Goal: Transaction & Acquisition: Purchase product/service

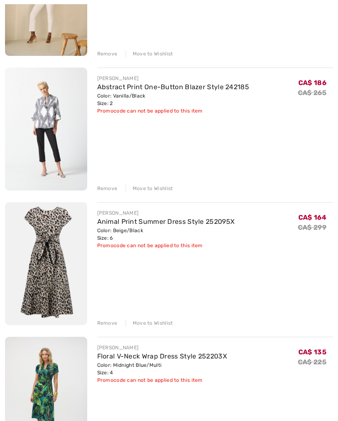
scroll to position [1007, 0]
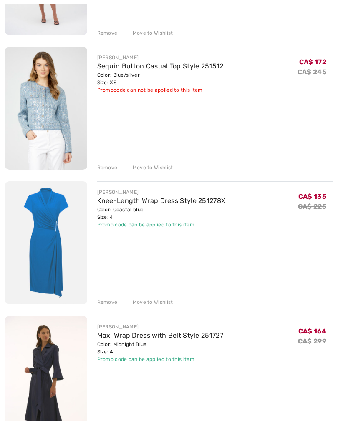
click at [102, 168] on div "Remove" at bounding box center [107, 168] width 20 height 8
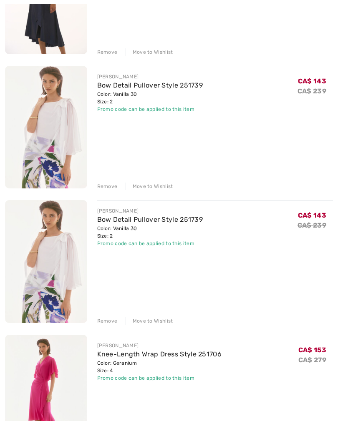
scroll to position [1671, 0]
click at [103, 322] on div "Remove" at bounding box center [107, 321] width 20 height 8
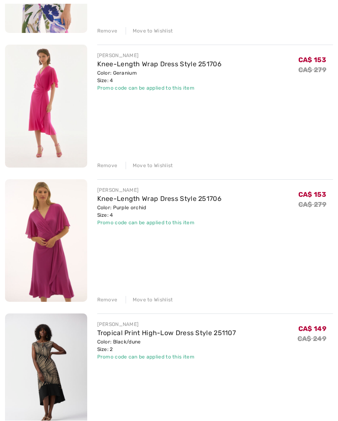
click at [101, 167] on div "Remove" at bounding box center [107, 166] width 20 height 8
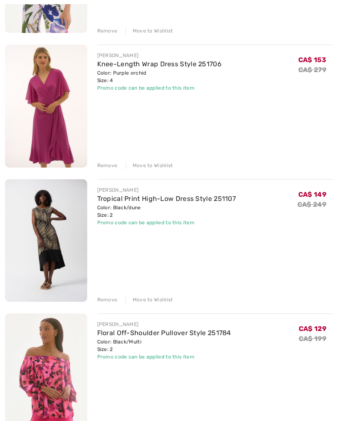
click at [107, 165] on div "Remove" at bounding box center [107, 166] width 20 height 8
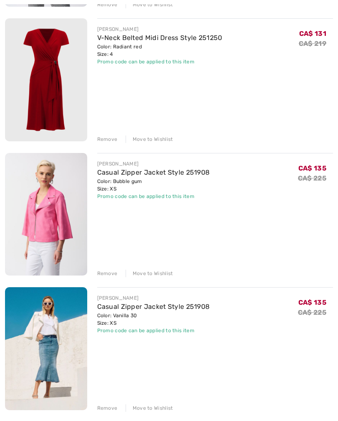
scroll to position [2662, 0]
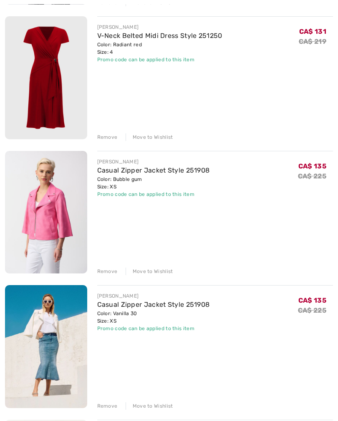
click at [105, 273] on div "Remove" at bounding box center [107, 272] width 20 height 8
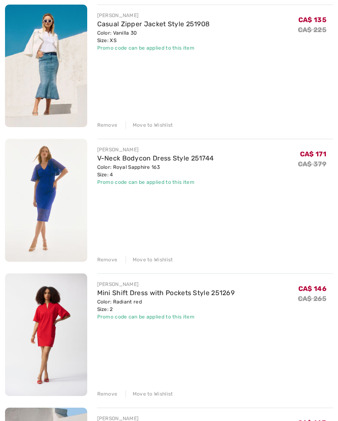
scroll to position [2808, 0]
click at [105, 258] on div "Remove" at bounding box center [107, 260] width 20 height 8
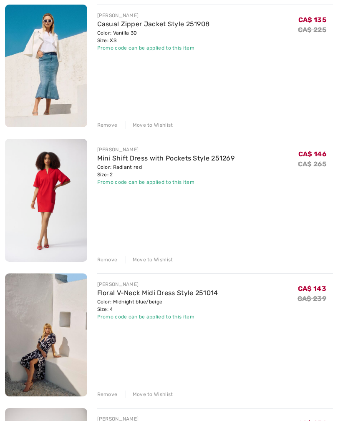
click at [105, 260] on div "Remove" at bounding box center [107, 260] width 20 height 8
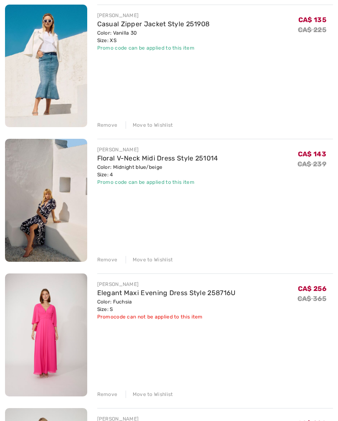
click at [99, 263] on div "Remove" at bounding box center [107, 260] width 20 height 8
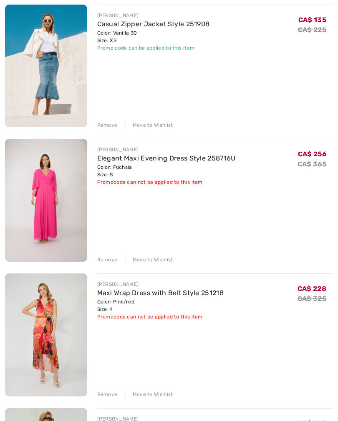
click at [104, 261] on div "Remove" at bounding box center [107, 260] width 20 height 8
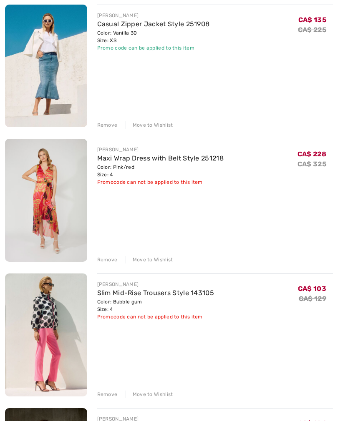
click at [106, 263] on div "Remove" at bounding box center [107, 260] width 20 height 8
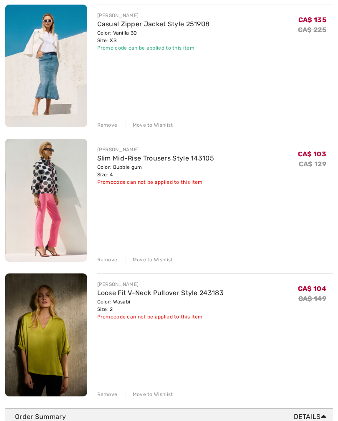
click at [106, 261] on div "Remove" at bounding box center [107, 260] width 20 height 8
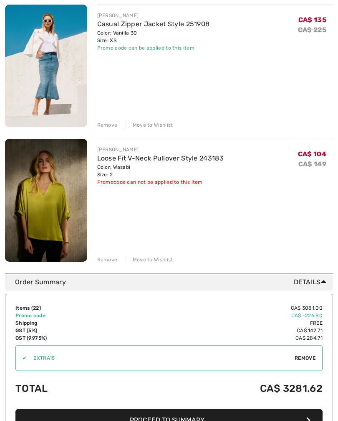
click at [108, 259] on div "Remove" at bounding box center [107, 260] width 20 height 8
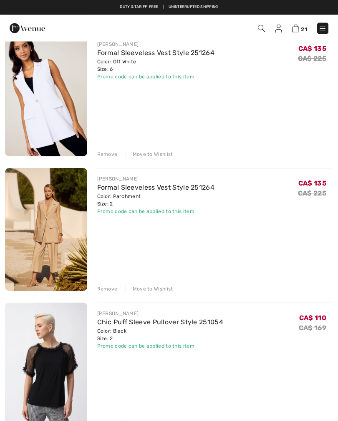
scroll to position [2239, 0]
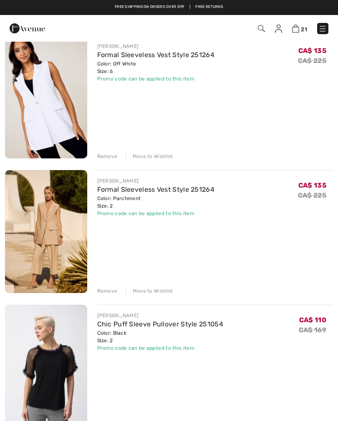
click at [104, 157] on div "Remove" at bounding box center [107, 157] width 20 height 8
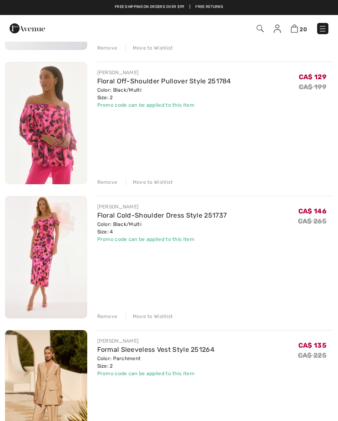
scroll to position [1944, 0]
click at [45, 125] on img at bounding box center [46, 123] width 82 height 123
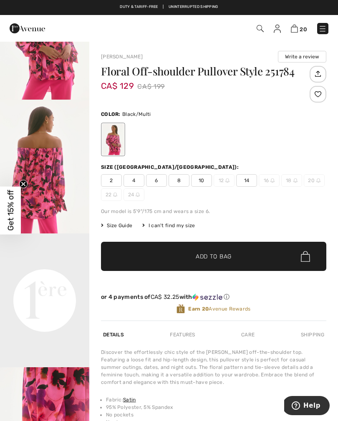
scroll to position [90, 0]
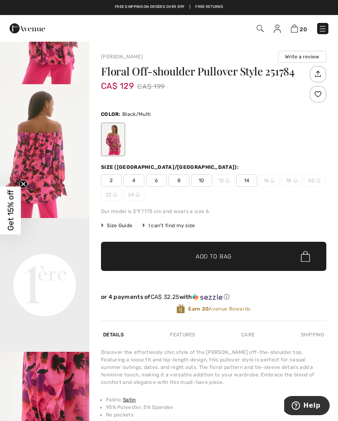
click at [291, 32] on link "20" at bounding box center [299, 28] width 16 height 10
click at [291, 33] on link "20" at bounding box center [299, 28] width 16 height 10
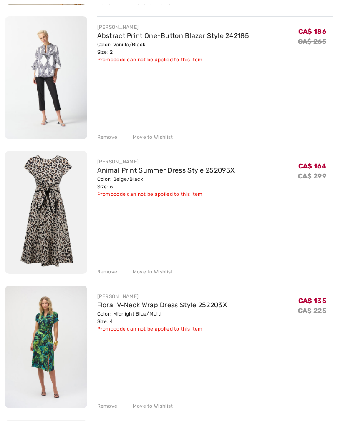
scroll to position [1049, 0]
click at [106, 270] on div "Remove" at bounding box center [107, 272] width 20 height 8
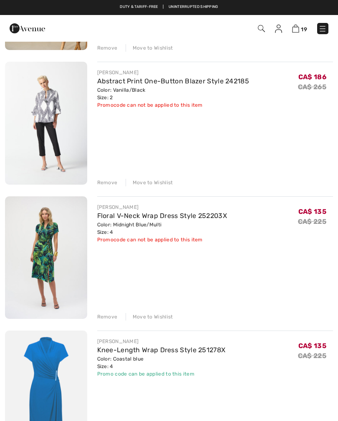
scroll to position [997, 0]
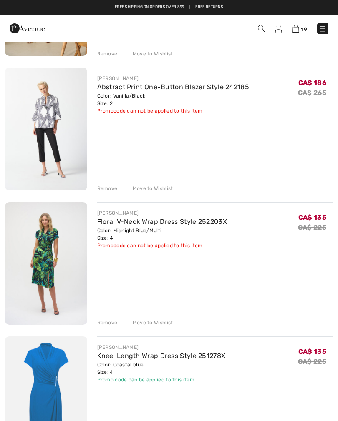
click at [105, 323] on div "Remove" at bounding box center [107, 323] width 20 height 8
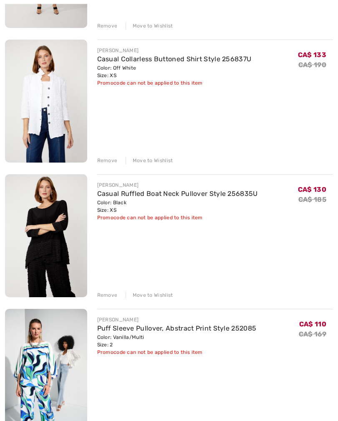
scroll to position [487, 0]
click at [105, 295] on div "Remove" at bounding box center [107, 295] width 20 height 8
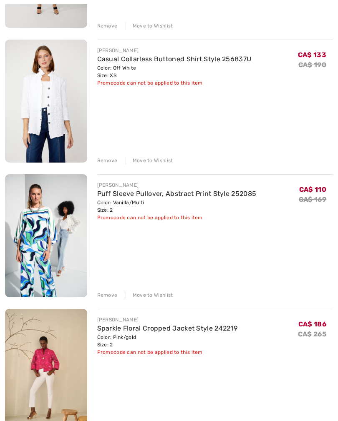
click at [102, 158] on div "Remove" at bounding box center [107, 161] width 20 height 8
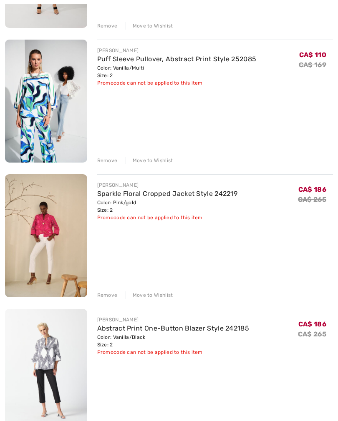
click at [103, 27] on div "Remove" at bounding box center [107, 26] width 20 height 8
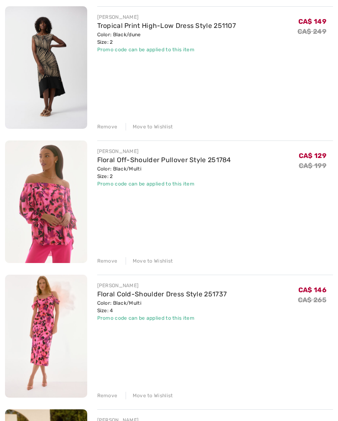
scroll to position [1193, 0]
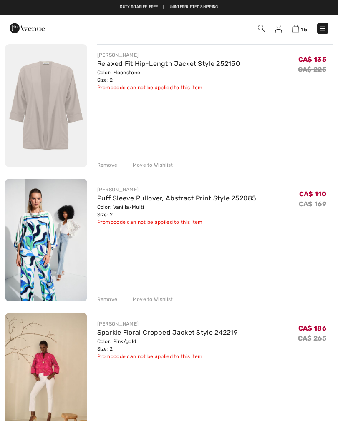
click at [108, 301] on div "Remove" at bounding box center [107, 300] width 20 height 8
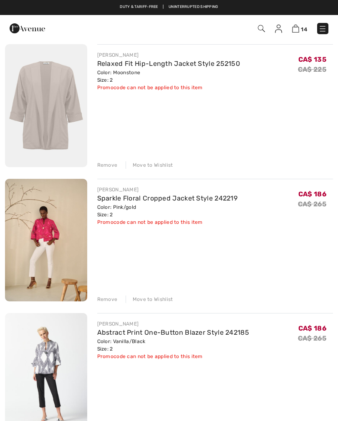
click at [107, 166] on div "Remove" at bounding box center [107, 165] width 20 height 8
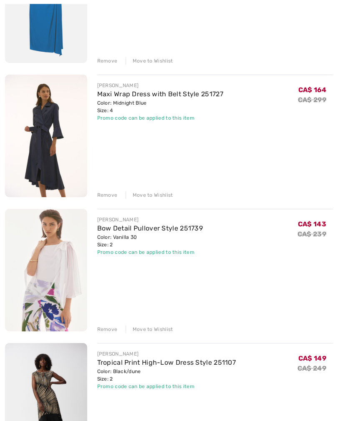
scroll to position [588, 0]
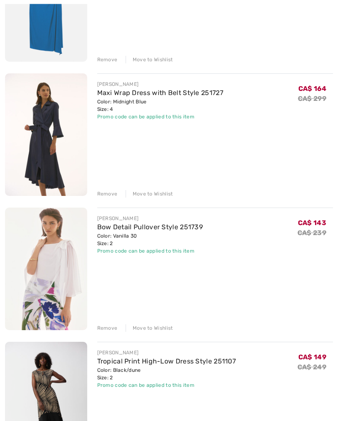
click at [103, 196] on div "Remove" at bounding box center [107, 194] width 20 height 8
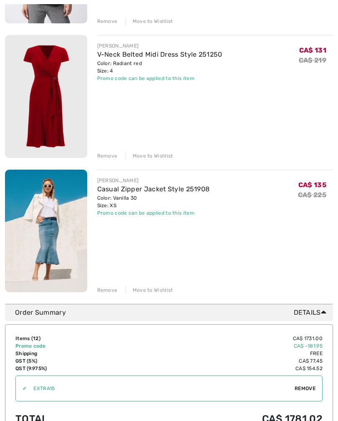
click at [312, 217] on div "JOSEPH RIBKOFF Casual Zipper Jacket Style 251908 Color: Vanilla 30 Size: XS Fin…" at bounding box center [215, 232] width 236 height 125
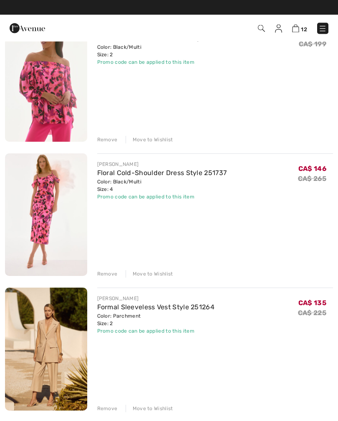
scroll to position [911, 0]
click at [103, 276] on div "Remove" at bounding box center [107, 274] width 20 height 8
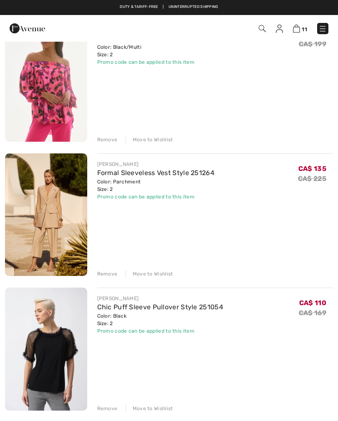
click at [105, 139] on div "Remove" at bounding box center [107, 140] width 20 height 8
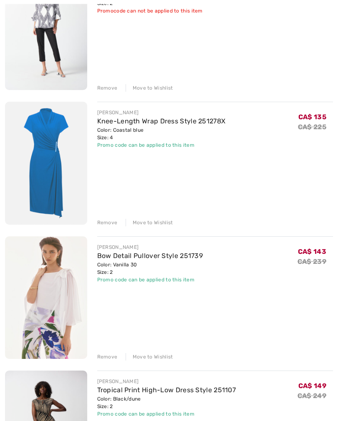
scroll to position [425, 0]
click at [122, 257] on link "Bow Detail Pullover Style 251739" at bounding box center [150, 256] width 106 height 8
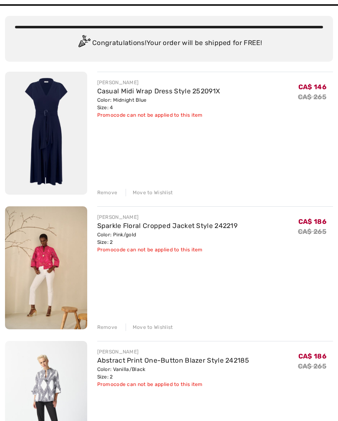
scroll to position [52, 0]
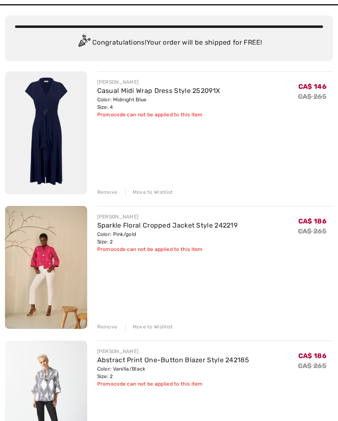
click at [106, 93] on link "Casual Midi Wrap Dress Style 252091X" at bounding box center [158, 91] width 123 height 8
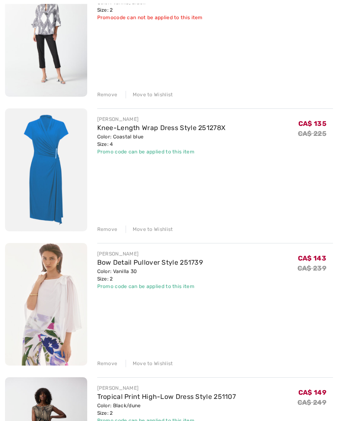
click at [103, 232] on div "Remove" at bounding box center [107, 230] width 20 height 8
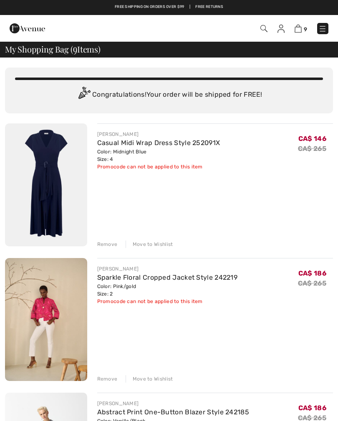
click at [321, 33] on img at bounding box center [322, 29] width 8 height 8
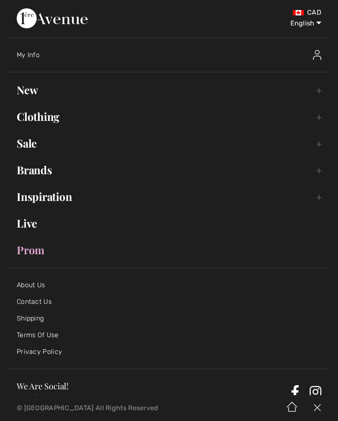
click at [30, 151] on link "Sale Toggle submenu" at bounding box center [168, 143] width 321 height 18
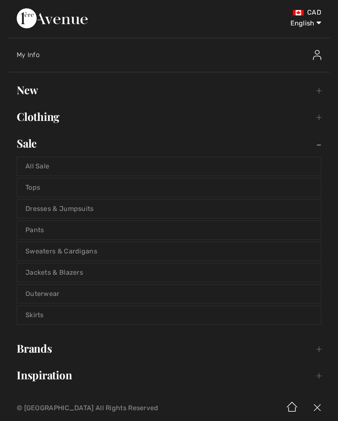
click at [59, 213] on link "Dresses & Jumpsuits" at bounding box center [168, 209] width 303 height 18
click at [54, 208] on link "Dresses & Jumpsuits" at bounding box center [168, 209] width 303 height 18
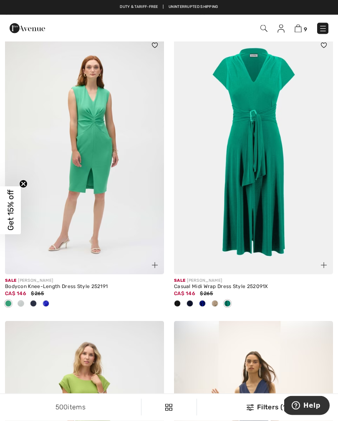
scroll to position [1214, 0]
click at [270, 175] on img at bounding box center [253, 155] width 159 height 238
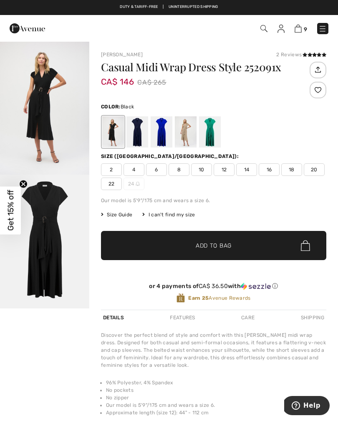
click at [165, 137] on div at bounding box center [161, 131] width 22 height 31
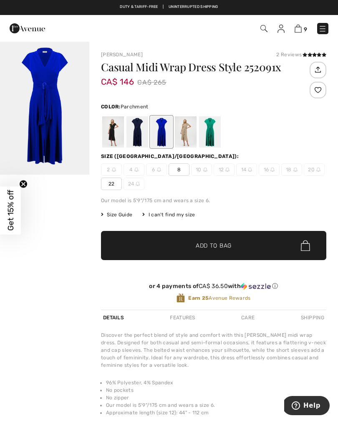
click at [187, 135] on div at bounding box center [186, 131] width 22 height 31
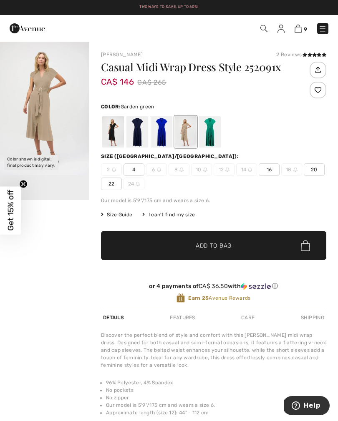
click at [208, 134] on div at bounding box center [210, 131] width 22 height 31
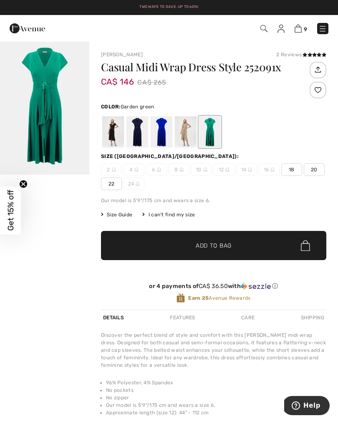
click at [116, 136] on div at bounding box center [113, 131] width 22 height 31
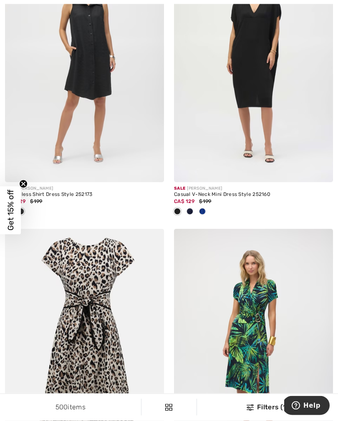
scroll to position [2502, 0]
click at [204, 211] on div at bounding box center [202, 212] width 13 height 14
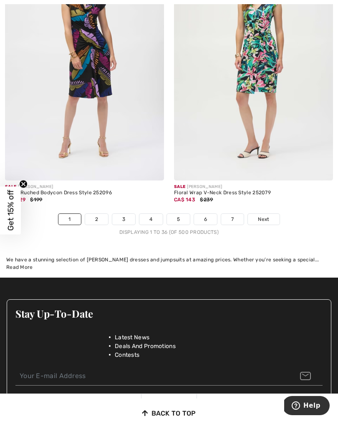
scroll to position [5072, 0]
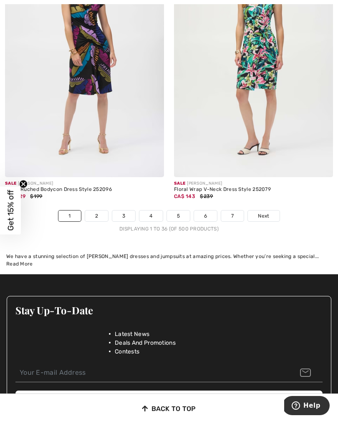
click at [96, 213] on link "2" at bounding box center [96, 215] width 23 height 11
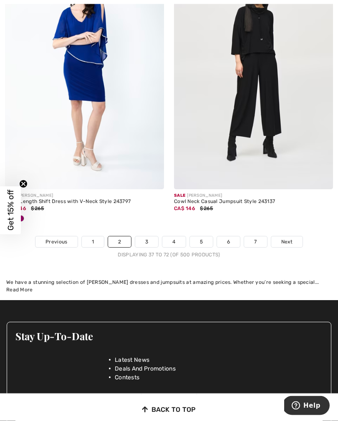
scroll to position [4938, 0]
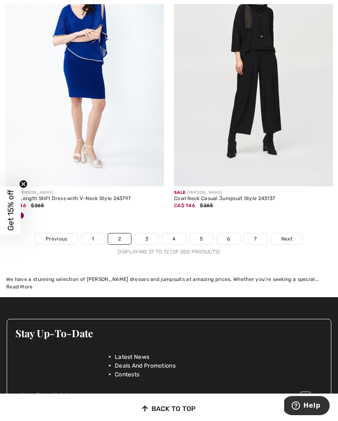
click at [153, 233] on link "3" at bounding box center [146, 238] width 23 height 11
click at [145, 233] on link "3" at bounding box center [146, 238] width 23 height 11
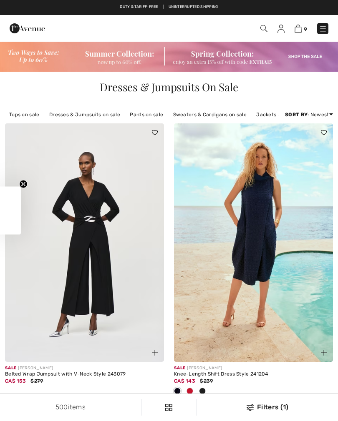
checkbox input "true"
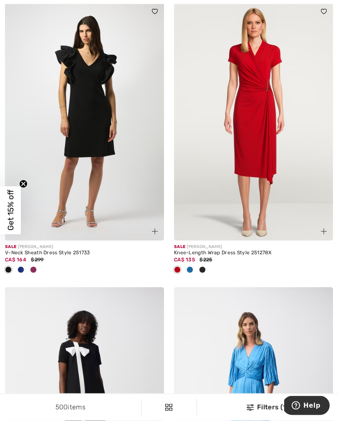
scroll to position [1234, 0]
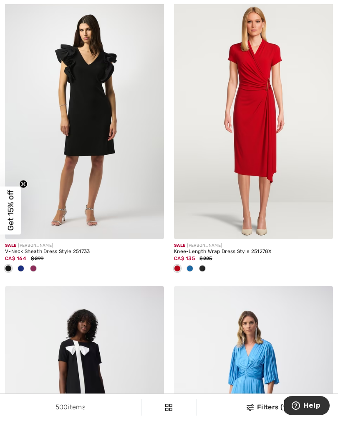
click at [246, 170] on img at bounding box center [253, 120] width 159 height 238
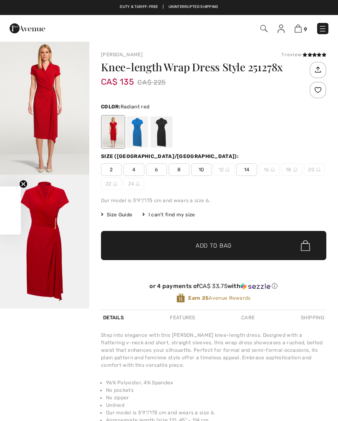
checkbox input "true"
click at [137, 134] on div at bounding box center [137, 131] width 22 height 31
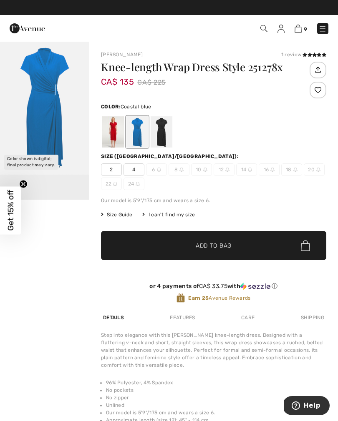
click at [134, 170] on span "4" at bounding box center [133, 169] width 21 height 13
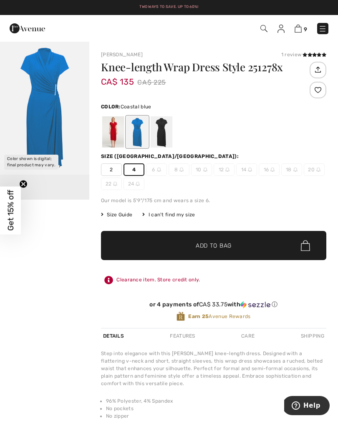
click at [196, 243] on span "Add to Bag" at bounding box center [213, 245] width 36 height 9
click at [295, 33] on img at bounding box center [294, 29] width 7 height 8
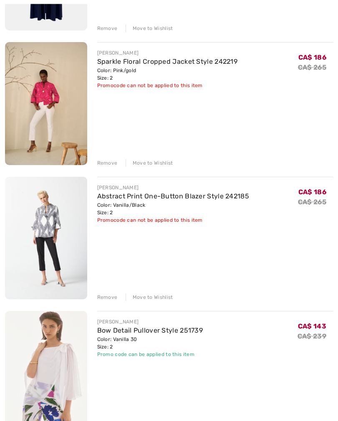
scroll to position [216, 0]
click at [111, 199] on link "Abstract Print One-Button Blazer Style 242185" at bounding box center [173, 196] width 152 height 8
